Goal: Information Seeking & Learning: Learn about a topic

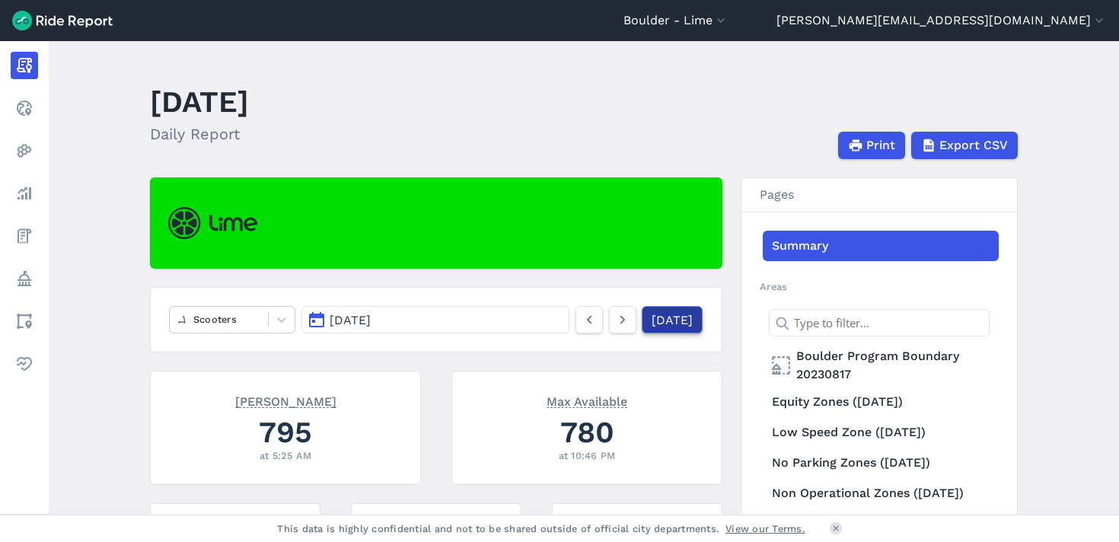
click at [659, 317] on link "[DATE]" at bounding box center [672, 319] width 61 height 27
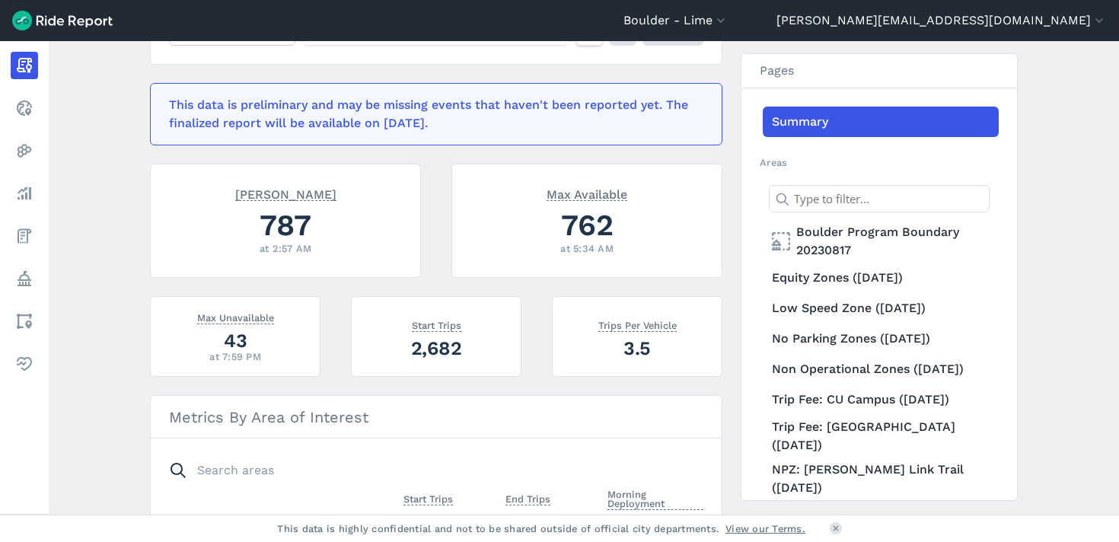
scroll to position [250, 0]
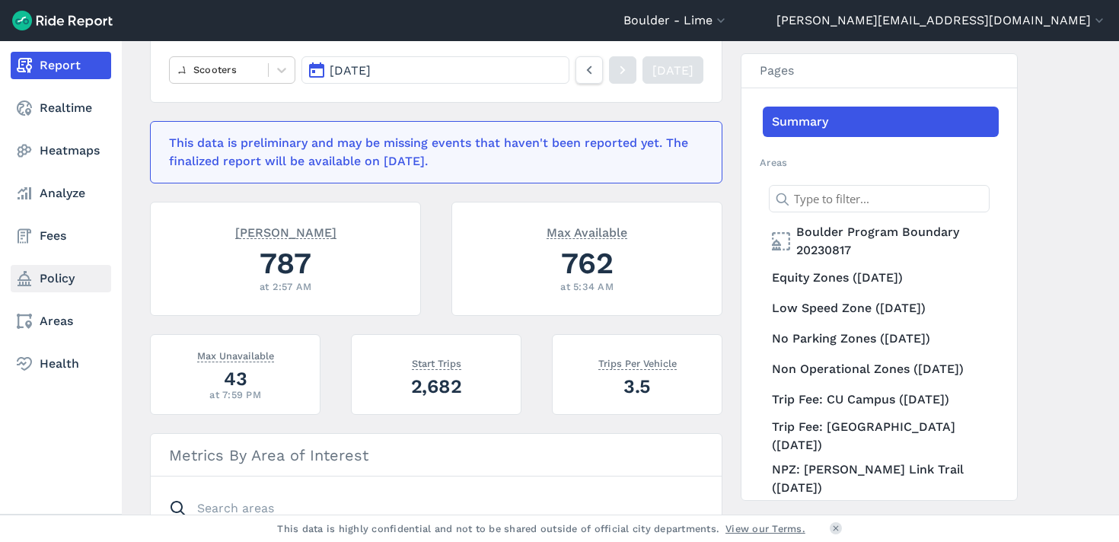
click at [32, 285] on icon at bounding box center [24, 278] width 18 height 18
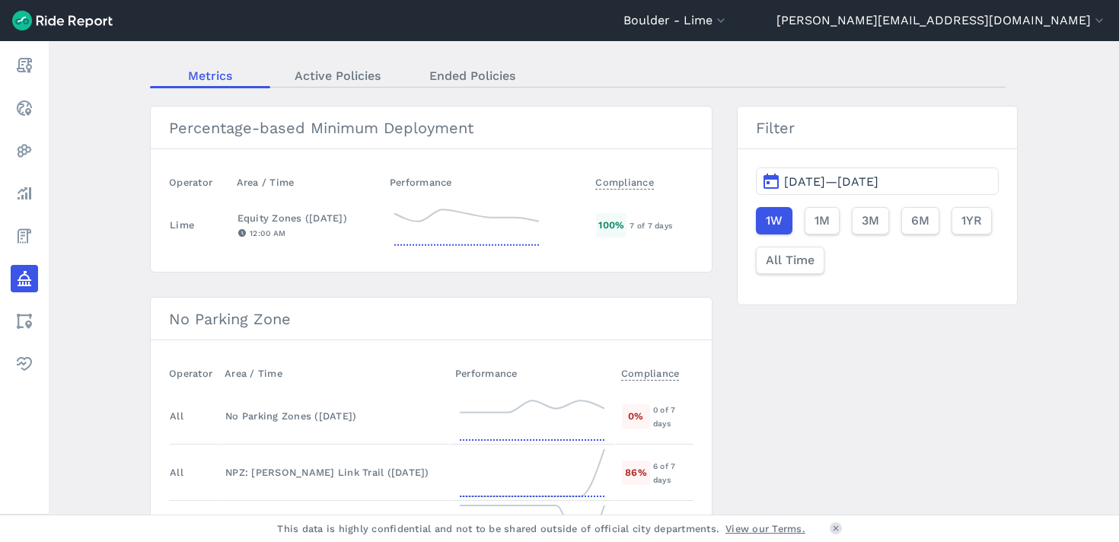
scroll to position [66, 0]
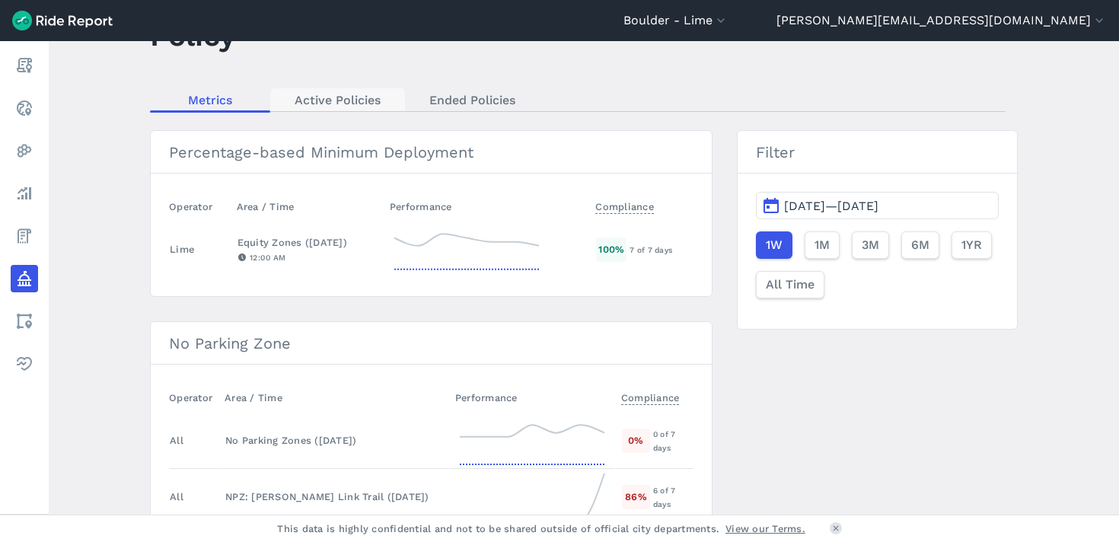
click at [373, 99] on link "Active Policies" at bounding box center [337, 99] width 135 height 23
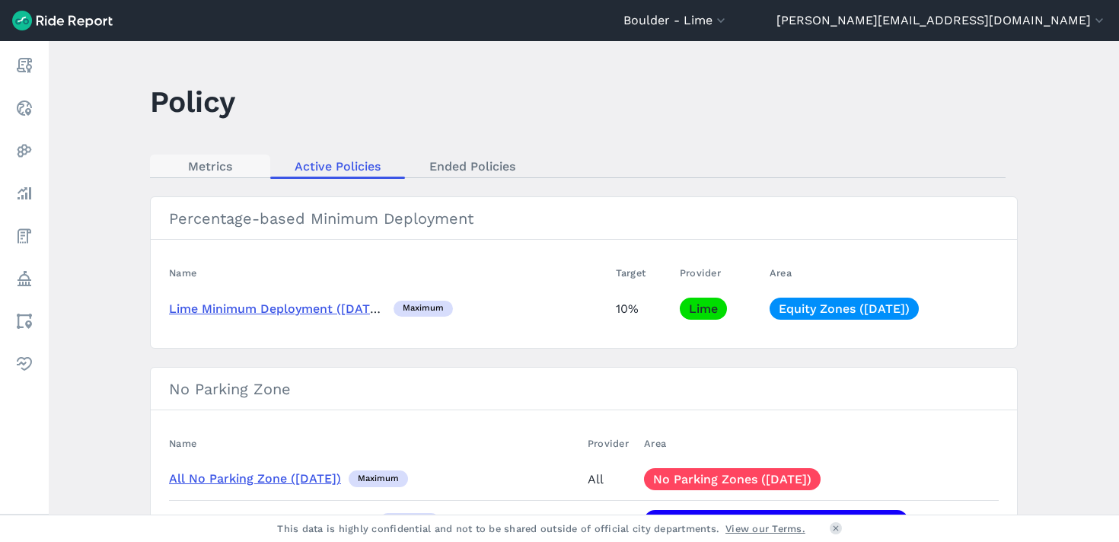
click at [225, 160] on link "Metrics" at bounding box center [210, 166] width 120 height 23
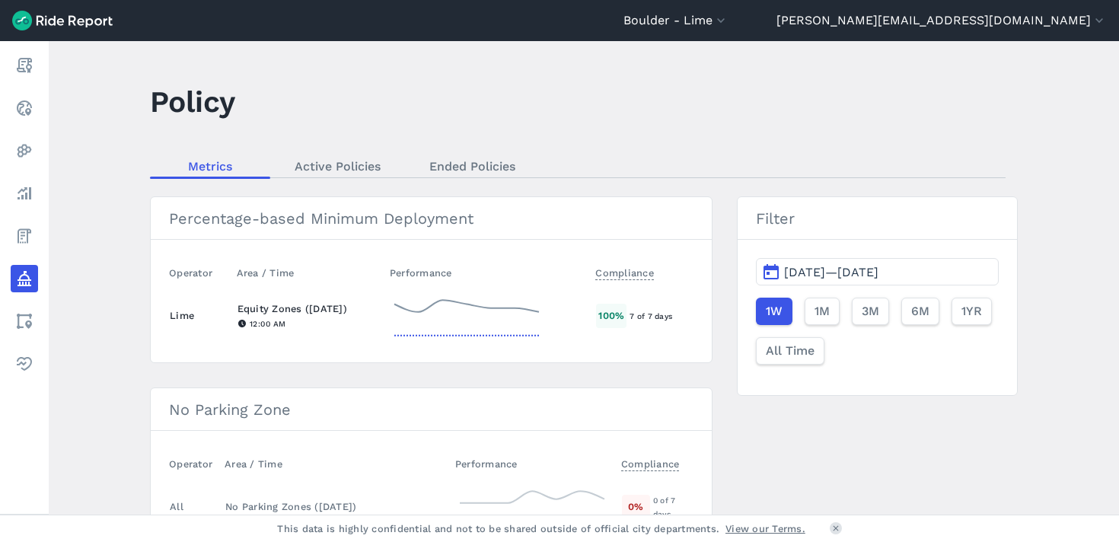
click at [323, 308] on div "Equity Zones ([DATE])" at bounding box center [307, 308] width 139 height 14
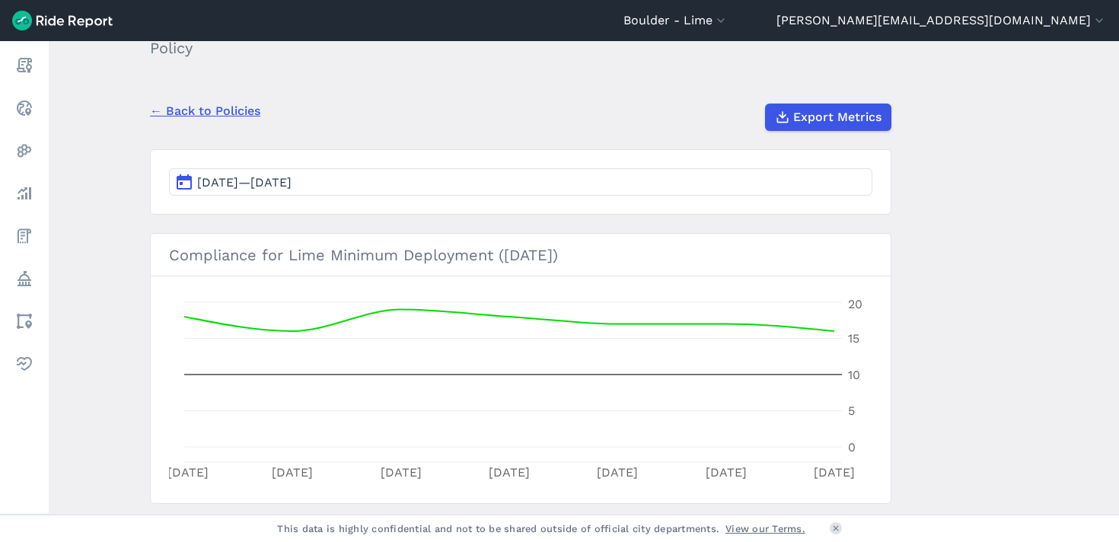
scroll to position [3, 0]
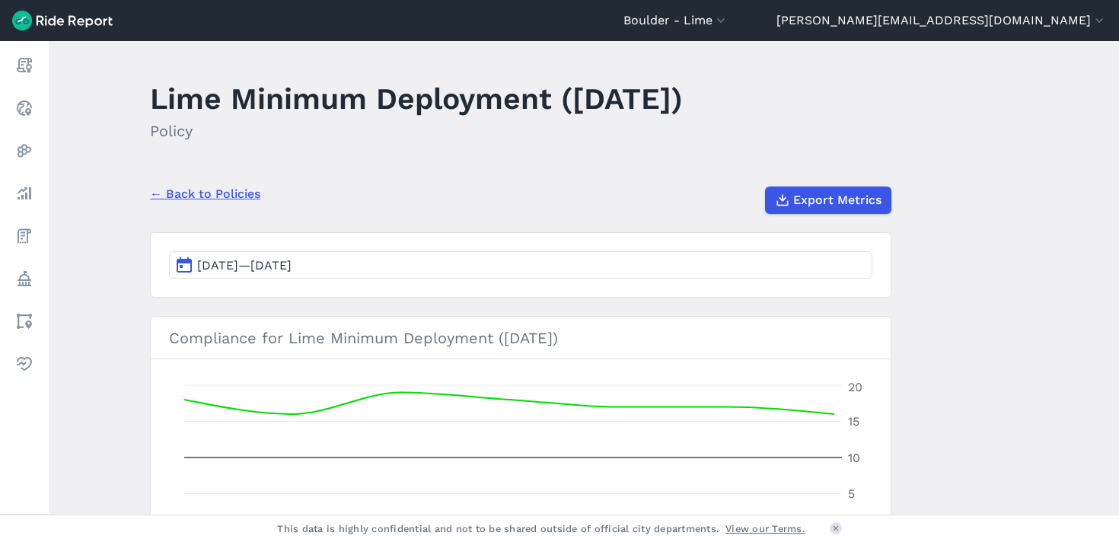
click at [225, 185] on link "← Back to Policies" at bounding box center [205, 194] width 110 height 18
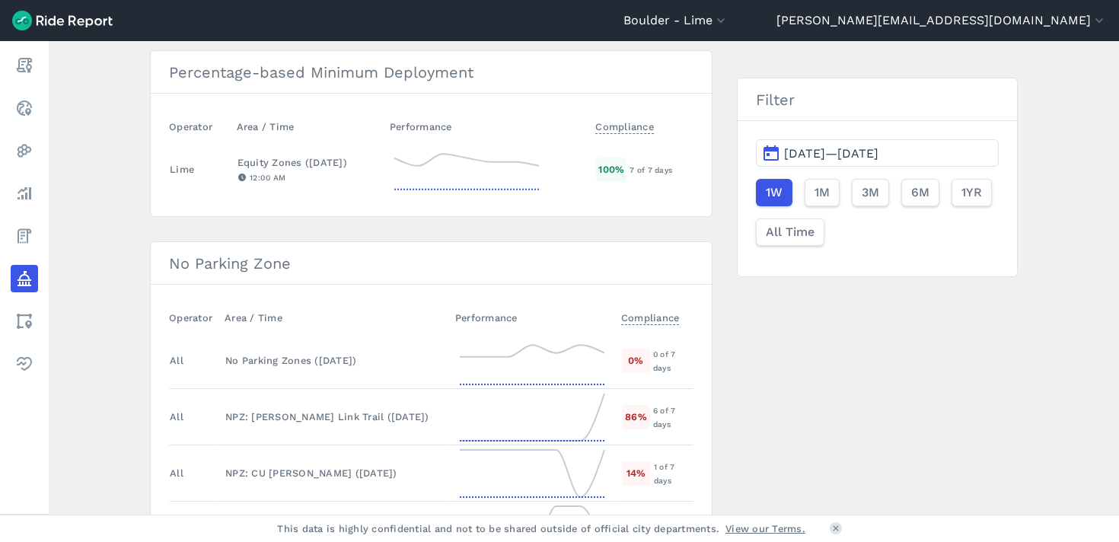
scroll to position [142, 0]
